Goal: Transaction & Acquisition: Purchase product/service

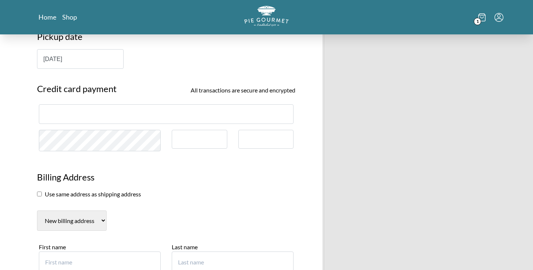
click at [187, 191] on section "Use same address as shipping address" at bounding box center [166, 194] width 258 height 9
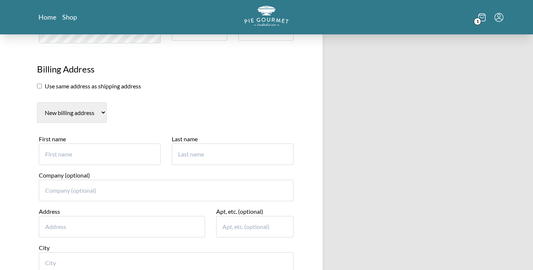
scroll to position [341, 0]
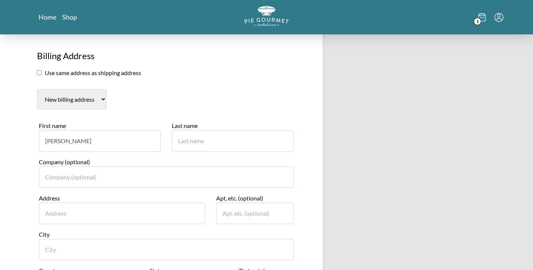
type input "[PERSON_NAME]"
type input "Lim"
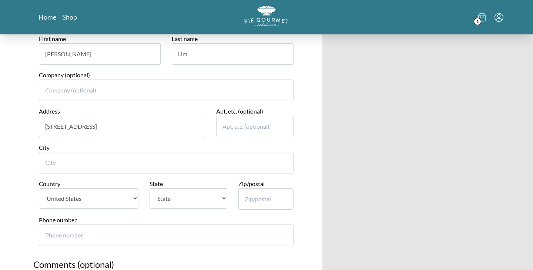
scroll to position [429, 0]
type input "[STREET_ADDRESS]"
click at [88, 143] on div "City" at bounding box center [166, 158] width 255 height 30
type input "22033"
type input "Fairfax"
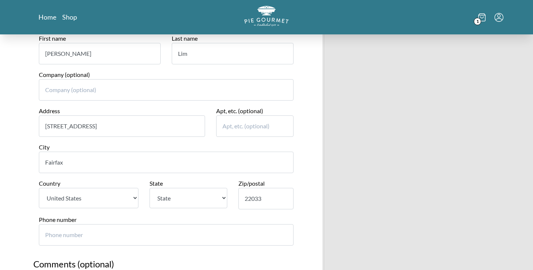
select select "VA"
click at [137, 197] on div "Country [GEOGRAPHIC_DATA]" at bounding box center [88, 197] width 111 height 36
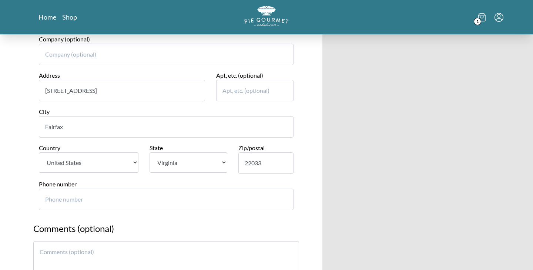
scroll to position [465, 0]
click at [134, 189] on input "Phone number" at bounding box center [166, 198] width 255 height 21
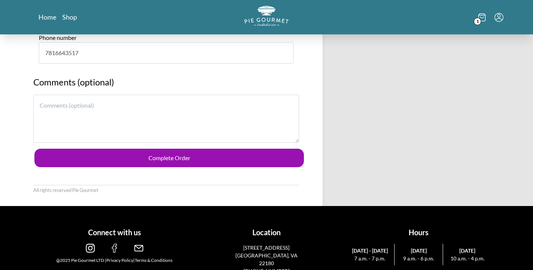
scroll to position [591, 0]
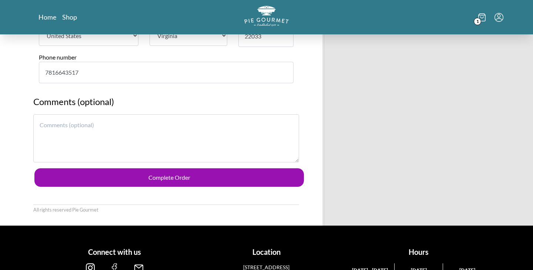
type input "7816643517"
click at [183, 133] on textarea at bounding box center [166, 138] width 266 height 48
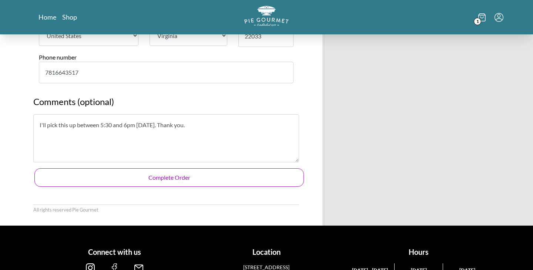
type textarea "I'll pick this up between 5:30 and 6pm [DATE]. Thank you."
click at [181, 168] on button "Complete Order" at bounding box center [168, 177] width 269 height 19
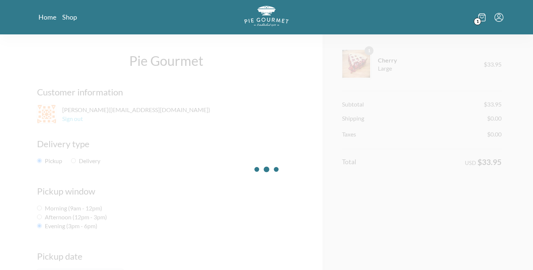
scroll to position [0, 0]
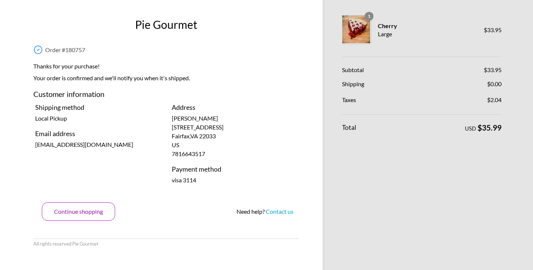
click at [84, 210] on button "Continue shopping" at bounding box center [78, 211] width 73 height 19
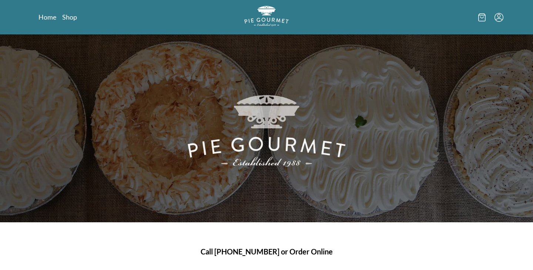
click at [500, 17] on icon "Menu" at bounding box center [498, 17] width 9 height 9
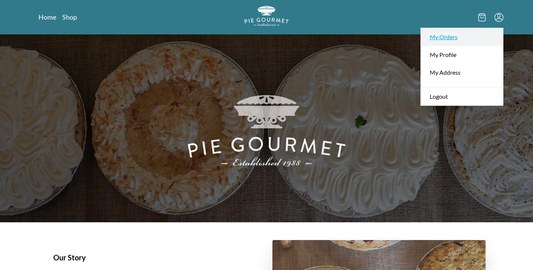
click at [460, 40] on link "My Orders" at bounding box center [462, 37] width 82 height 18
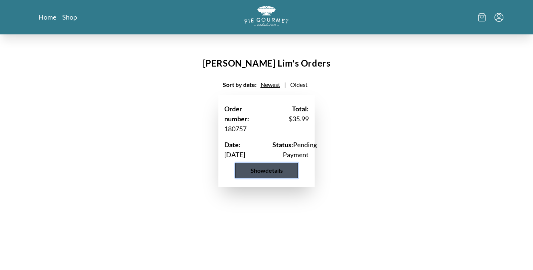
click at [272, 178] on button "Show details" at bounding box center [266, 171] width 63 height 16
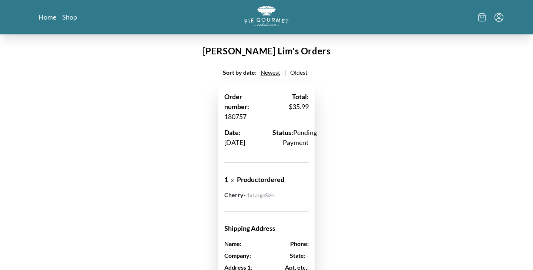
scroll to position [10, 0]
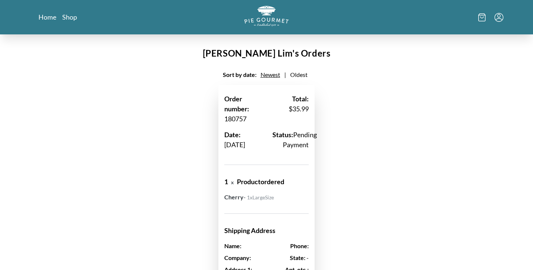
click at [480, 16] on icon at bounding box center [481, 17] width 7 height 8
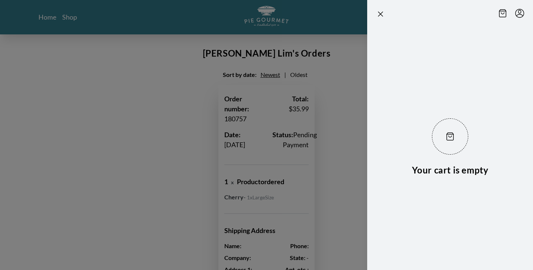
click at [353, 73] on section "Your cart is empty" at bounding box center [437, 135] width 189 height 270
click at [380, 15] on icon "Close panel" at bounding box center [380, 14] width 9 height 9
